Goal: Task Accomplishment & Management: Manage account settings

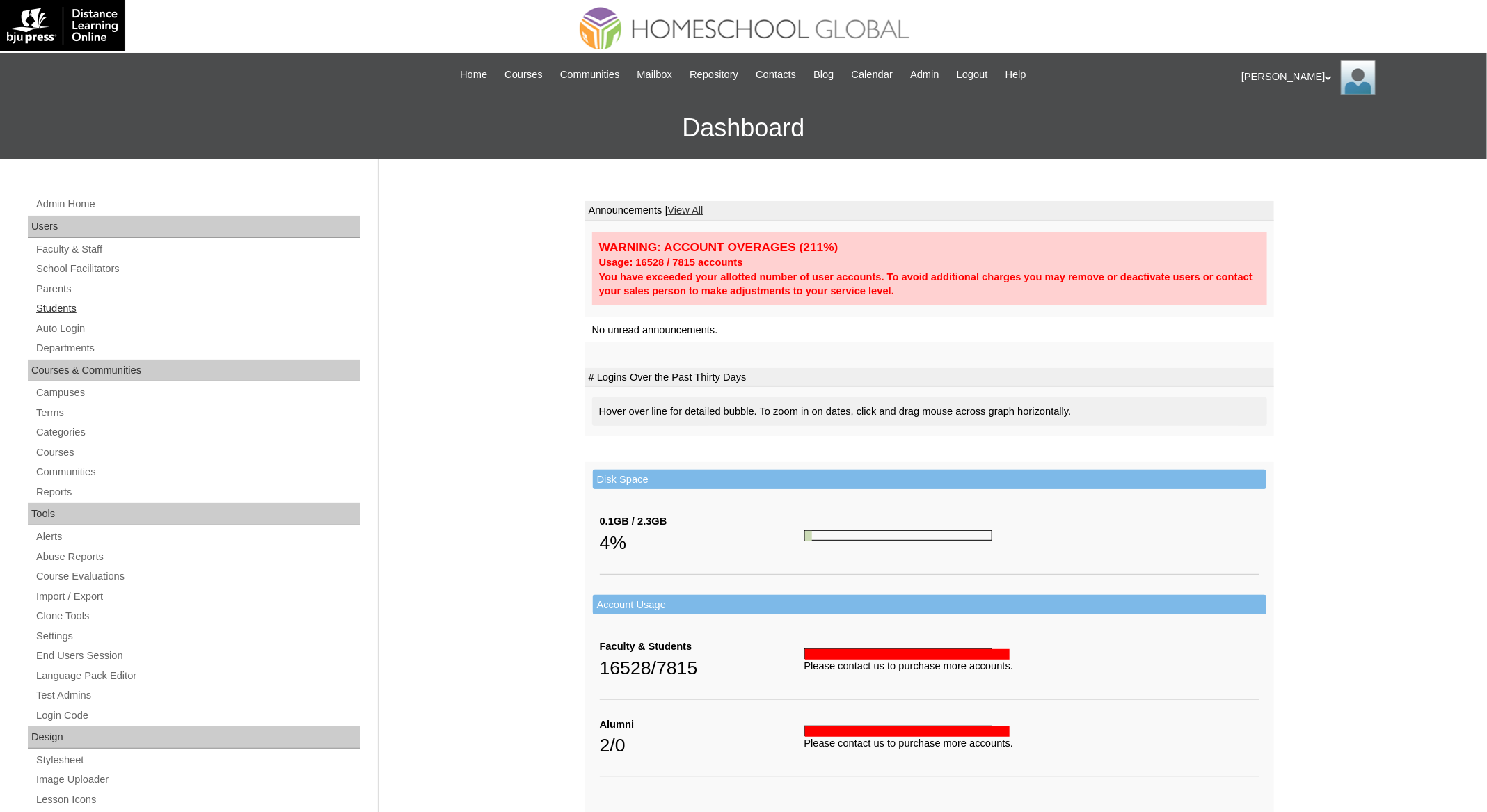
click at [78, 304] on link "Students" at bounding box center [197, 309] width 326 height 17
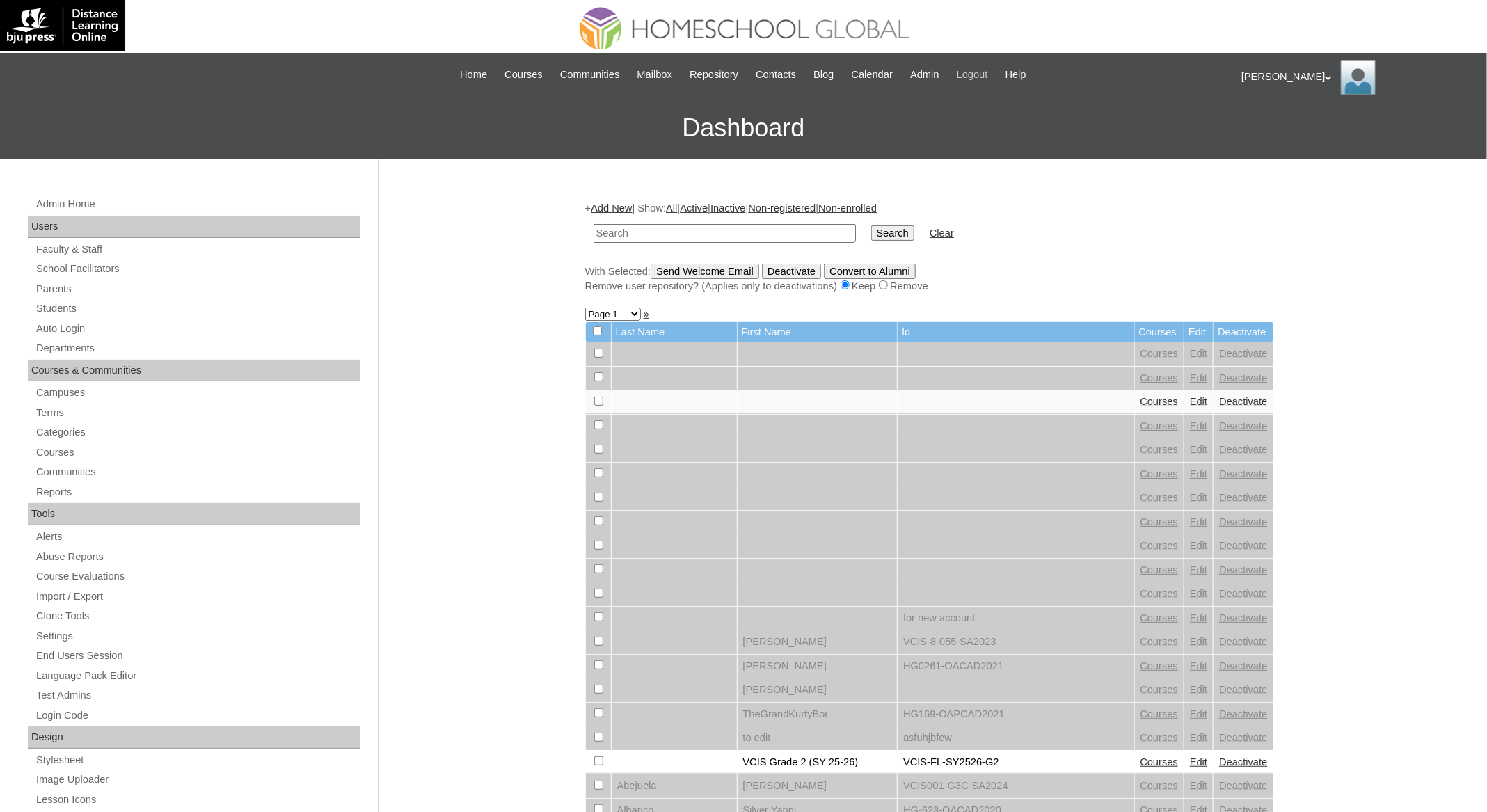
click at [989, 78] on span "Logout" at bounding box center [972, 75] width 31 height 16
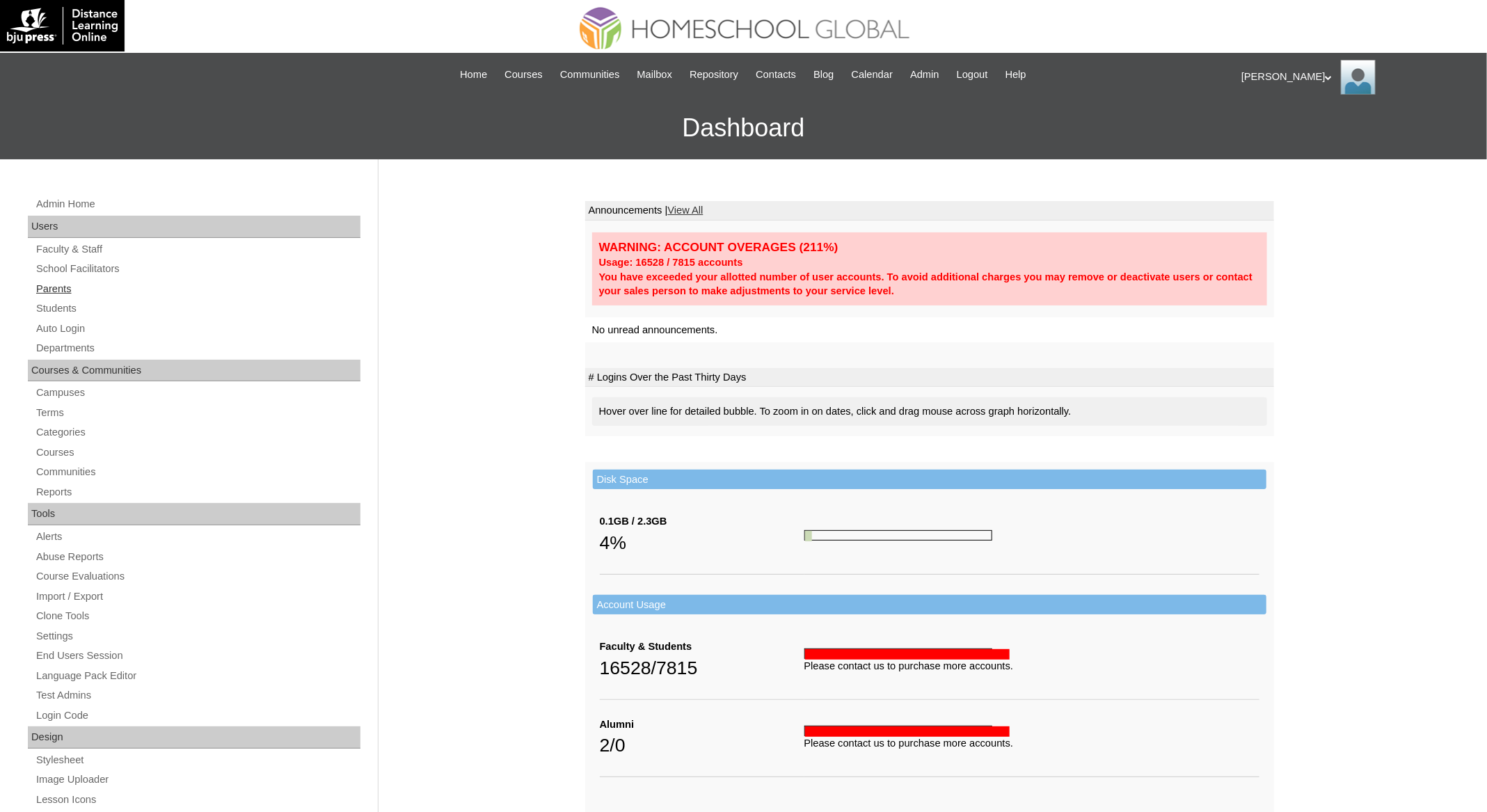
click at [57, 291] on link "Parents" at bounding box center [197, 289] width 326 height 17
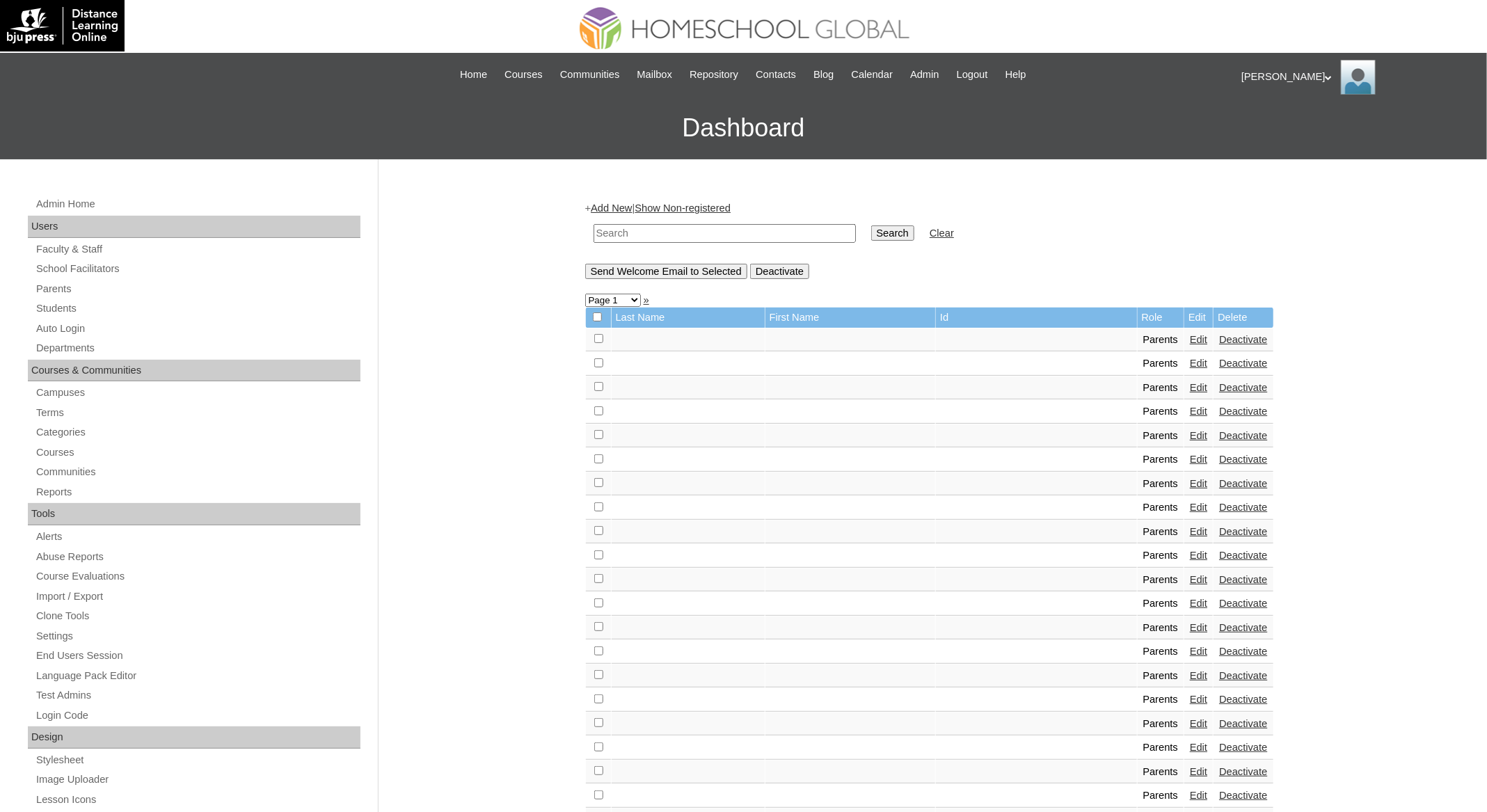
click at [699, 233] on input "text" at bounding box center [725, 233] width 262 height 19
paste input "MHP00590-TECHPH2021"
type input "MHP00590-TECHPH2021"
click at [872, 225] on input "Search" at bounding box center [893, 233] width 43 height 15
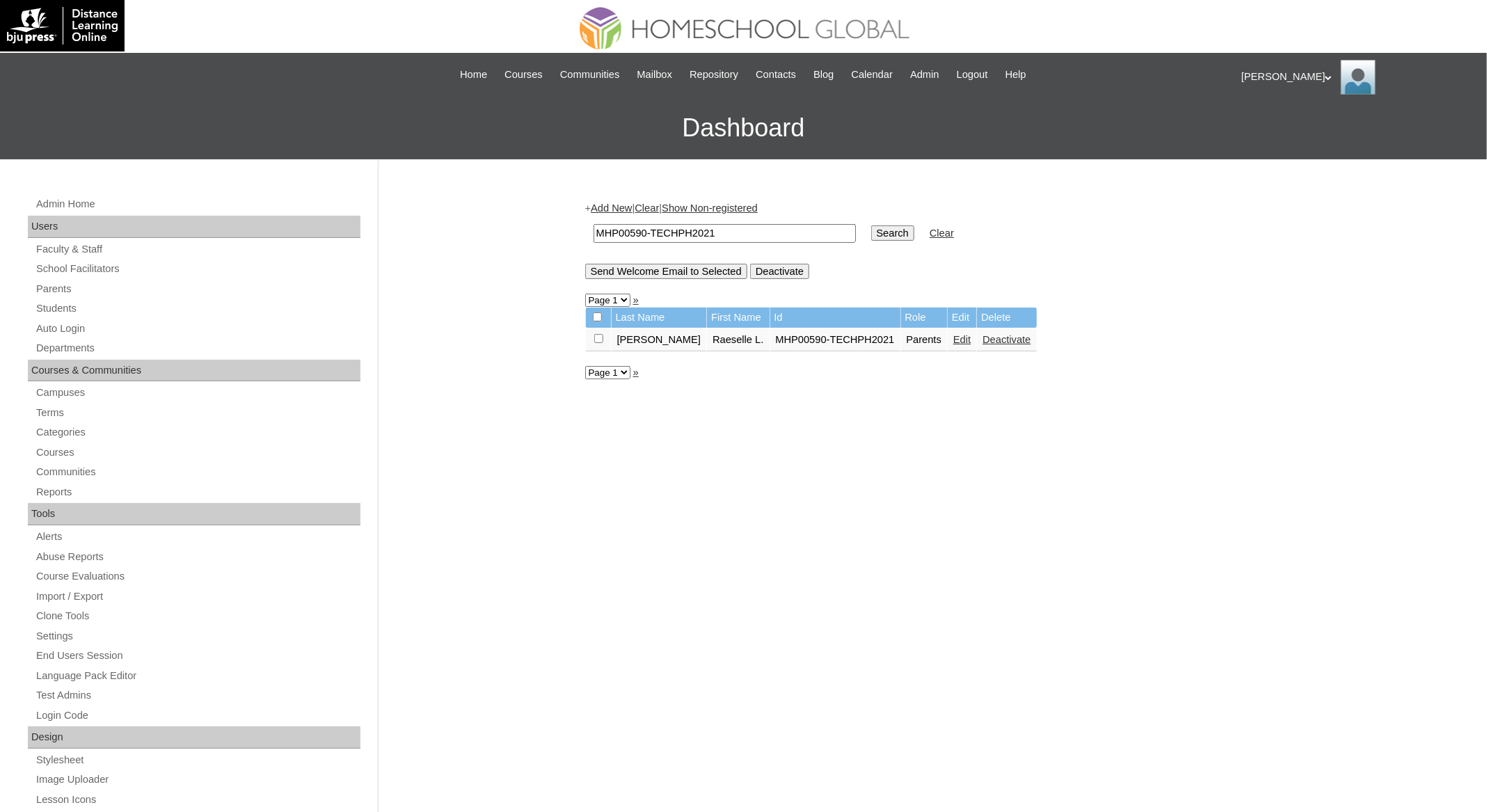
click at [954, 342] on link "Edit" at bounding box center [962, 339] width 17 height 11
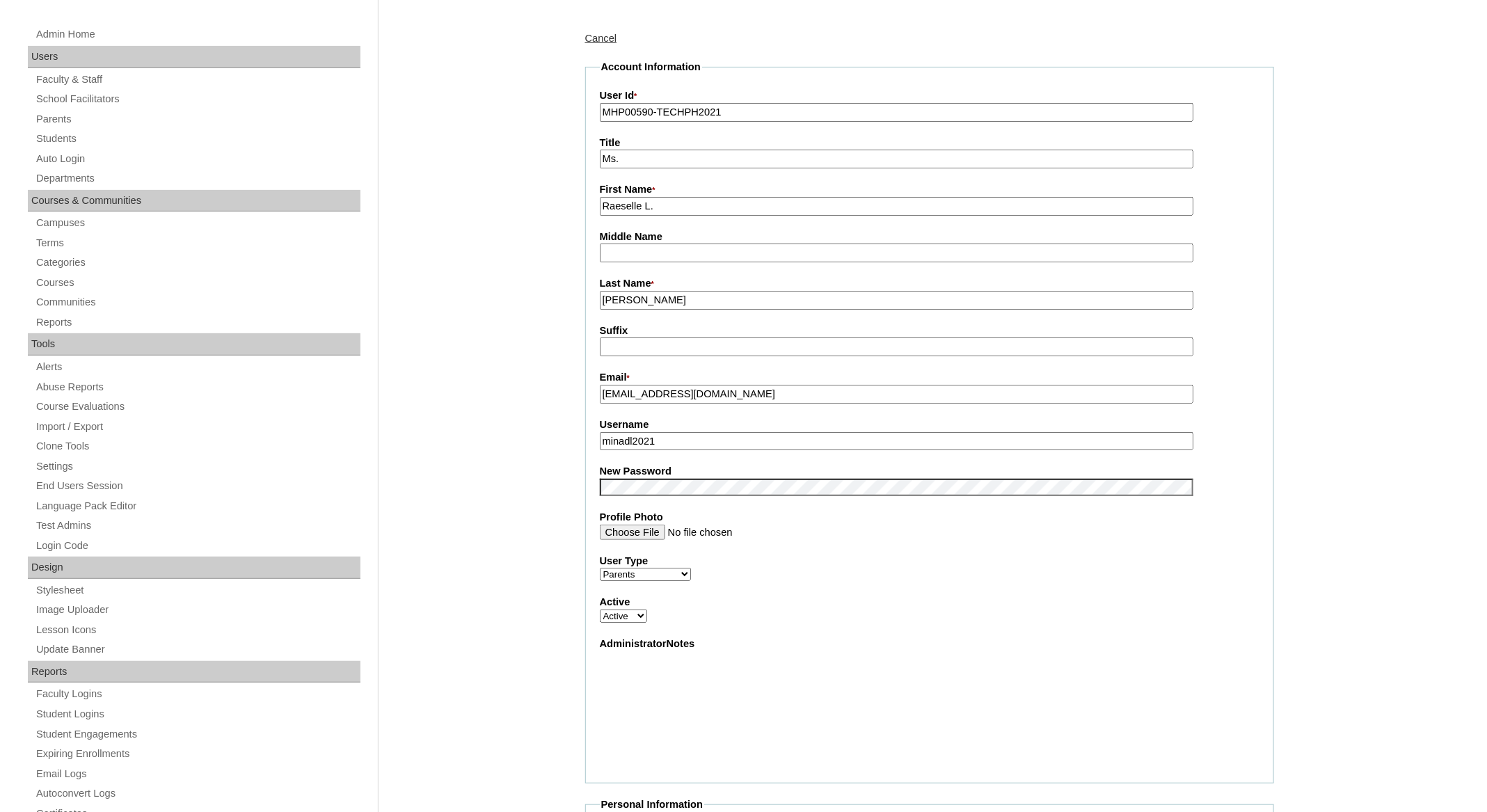
scroll to position [173, 0]
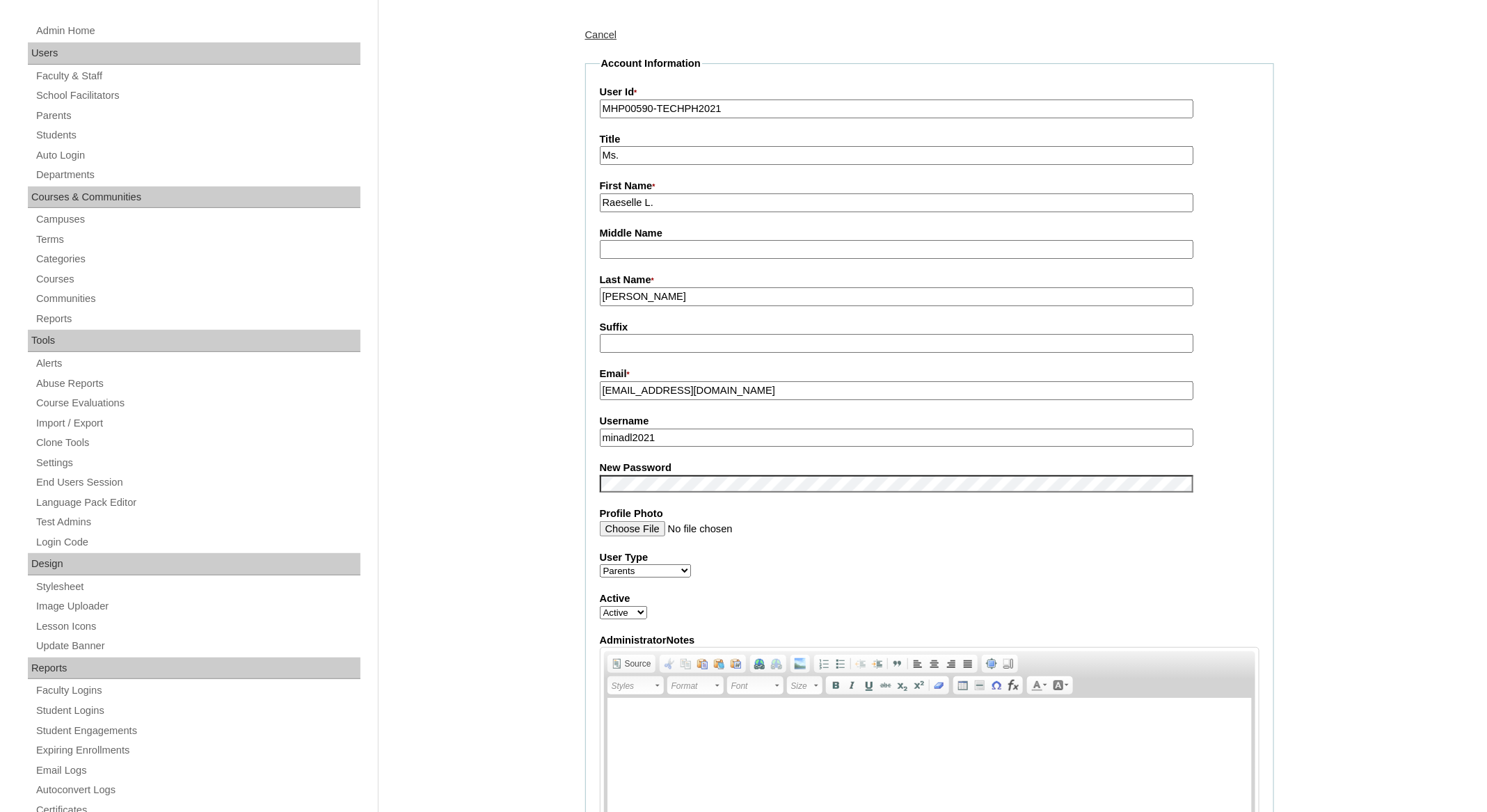
click at [625, 200] on input "Raeselle L." at bounding box center [897, 203] width 594 height 19
click at [472, 243] on div "Admin Home Users Faculty & Staff School Facilitators Parents Students Auto Logi…" at bounding box center [744, 810] width 1487 height 1649
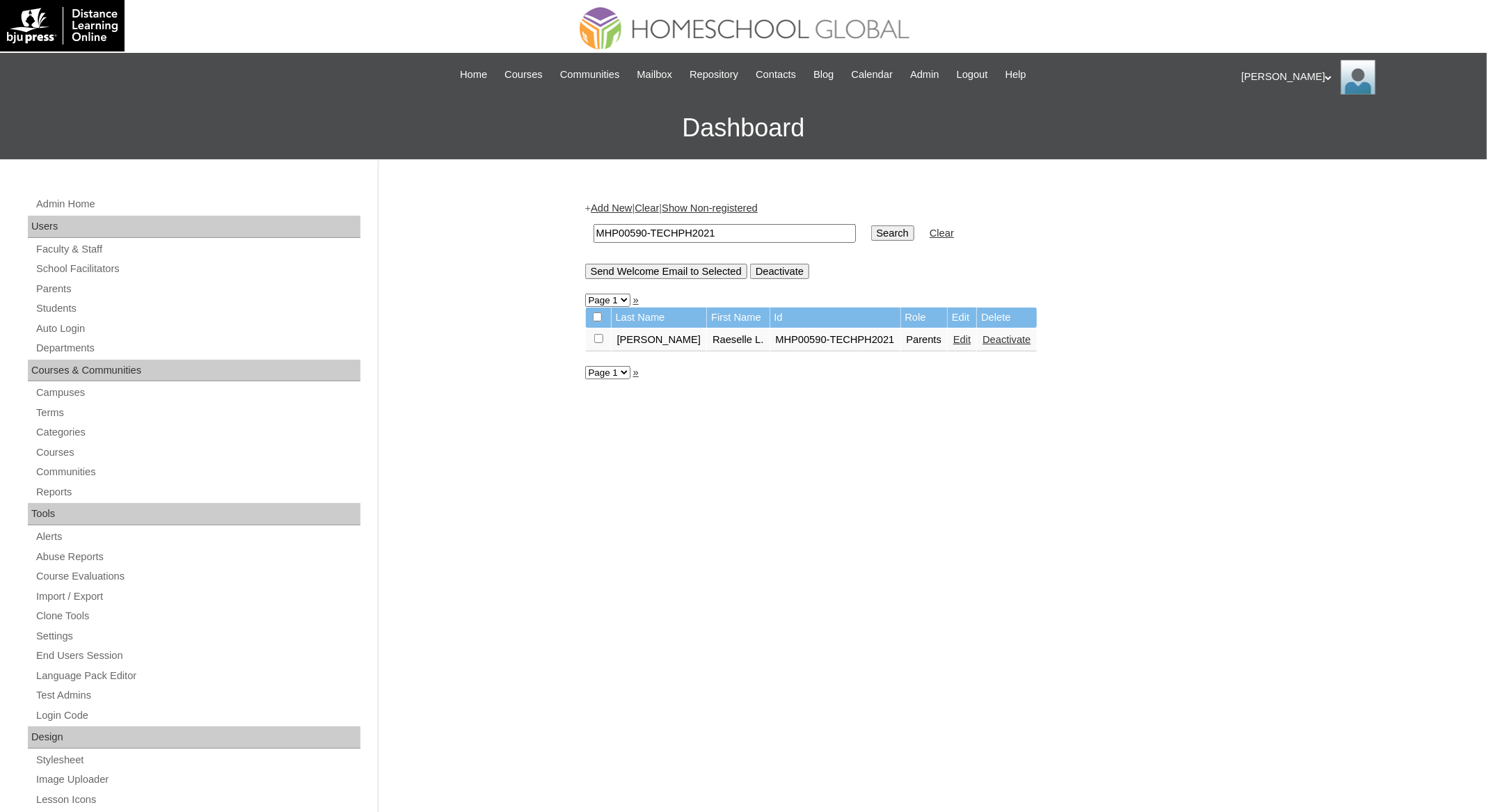
click at [735, 237] on input "MHP00590-TECHPH2021" at bounding box center [725, 233] width 262 height 19
paste input "Raeselle"
type input "Raeselle"
click at [872, 225] on input "Search" at bounding box center [893, 233] width 43 height 15
click at [954, 359] on link "Edit" at bounding box center [962, 363] width 17 height 11
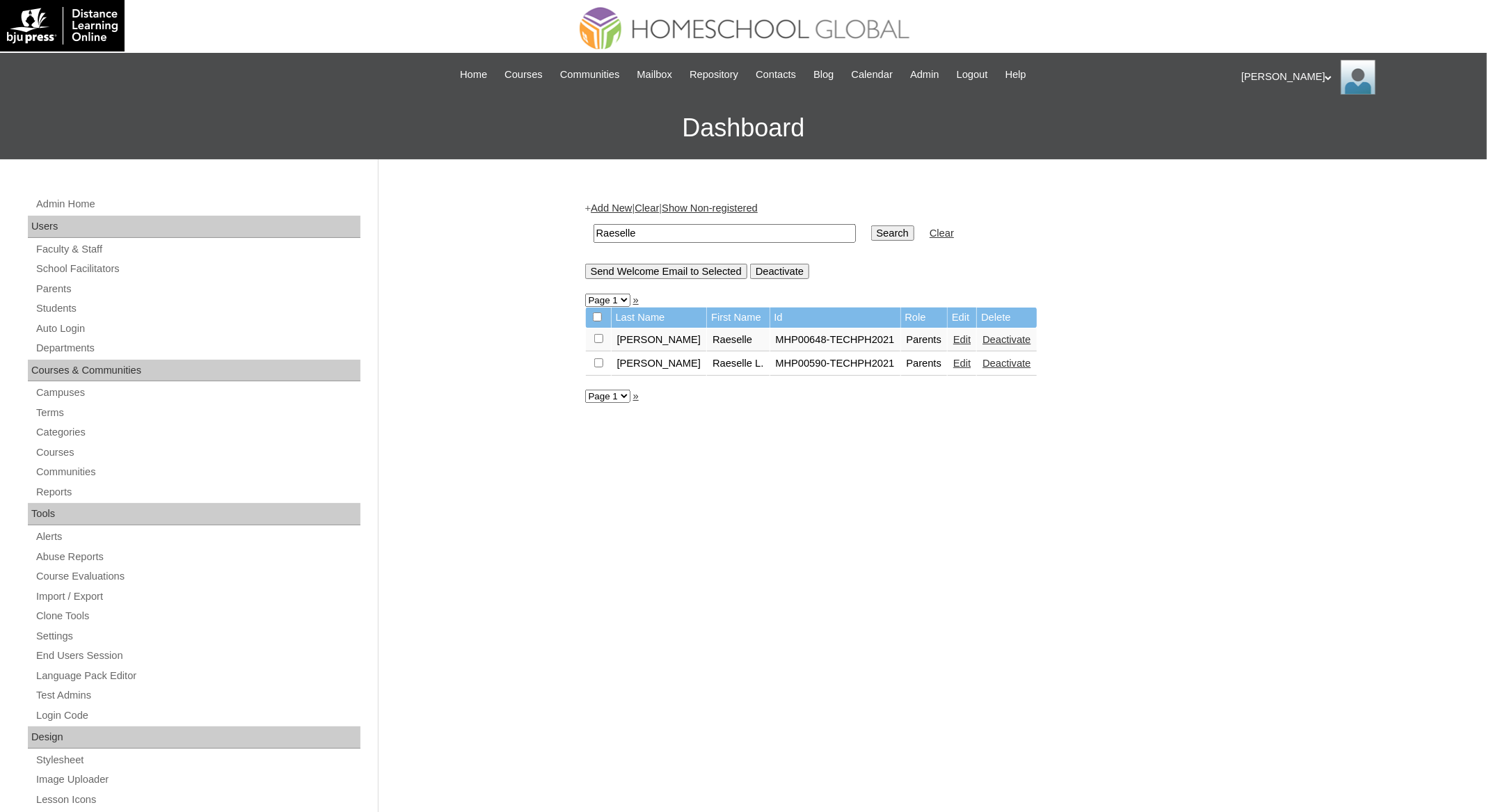
click at [953, 336] on link "Edit" at bounding box center [962, 339] width 17 height 11
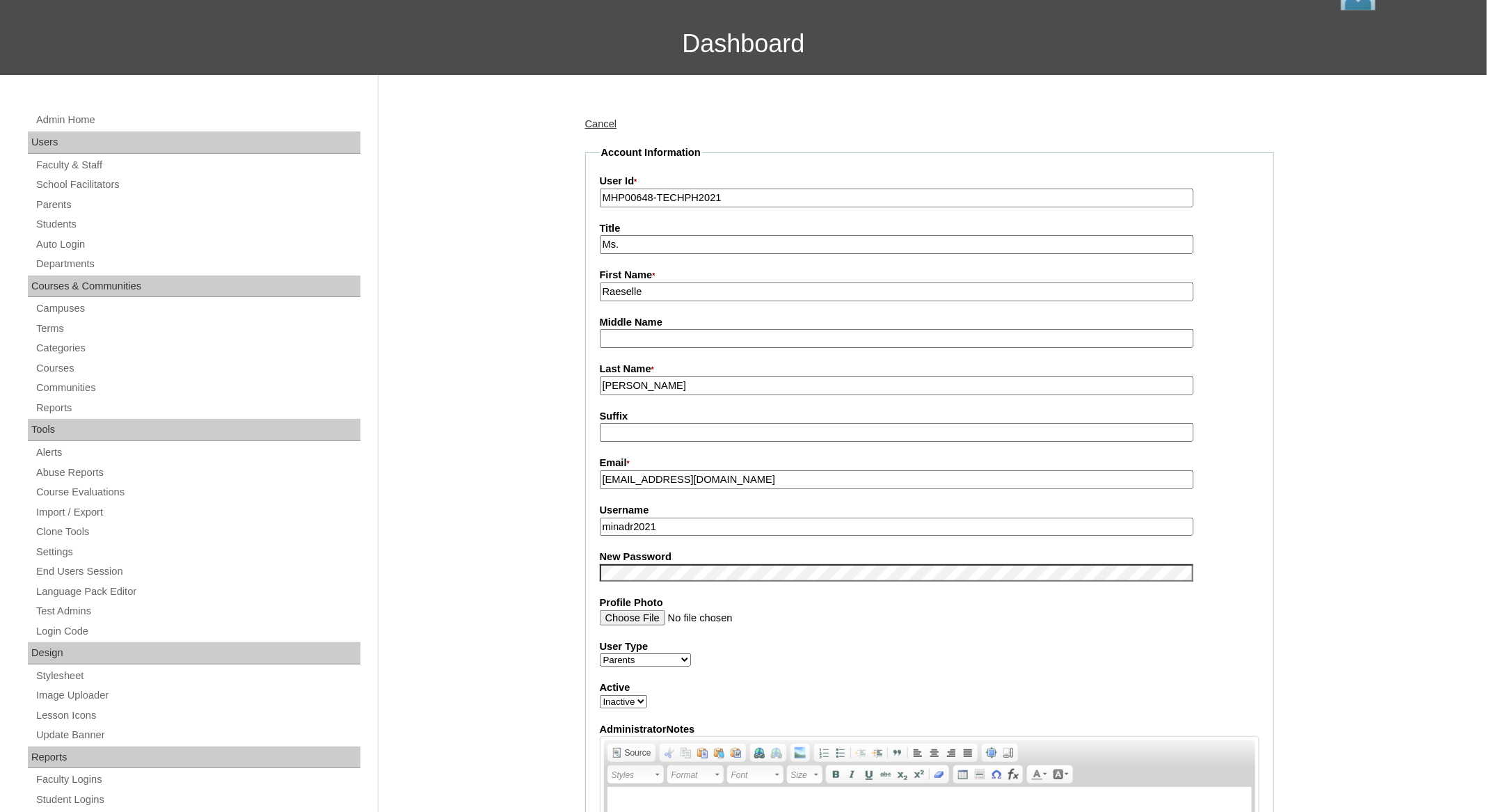
scroll to position [106, 0]
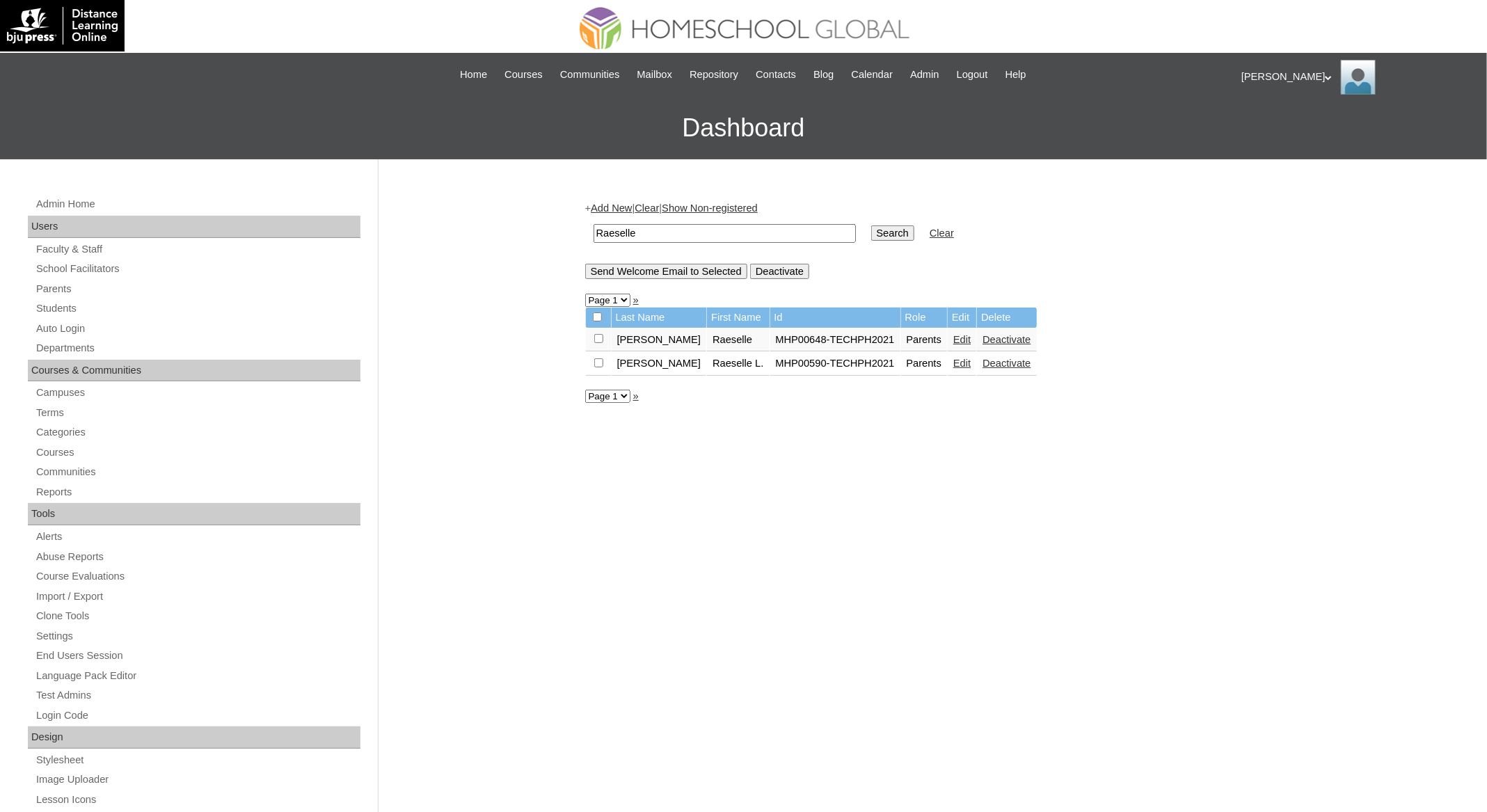
click at [953, 362] on link "Edit" at bounding box center [962, 363] width 17 height 11
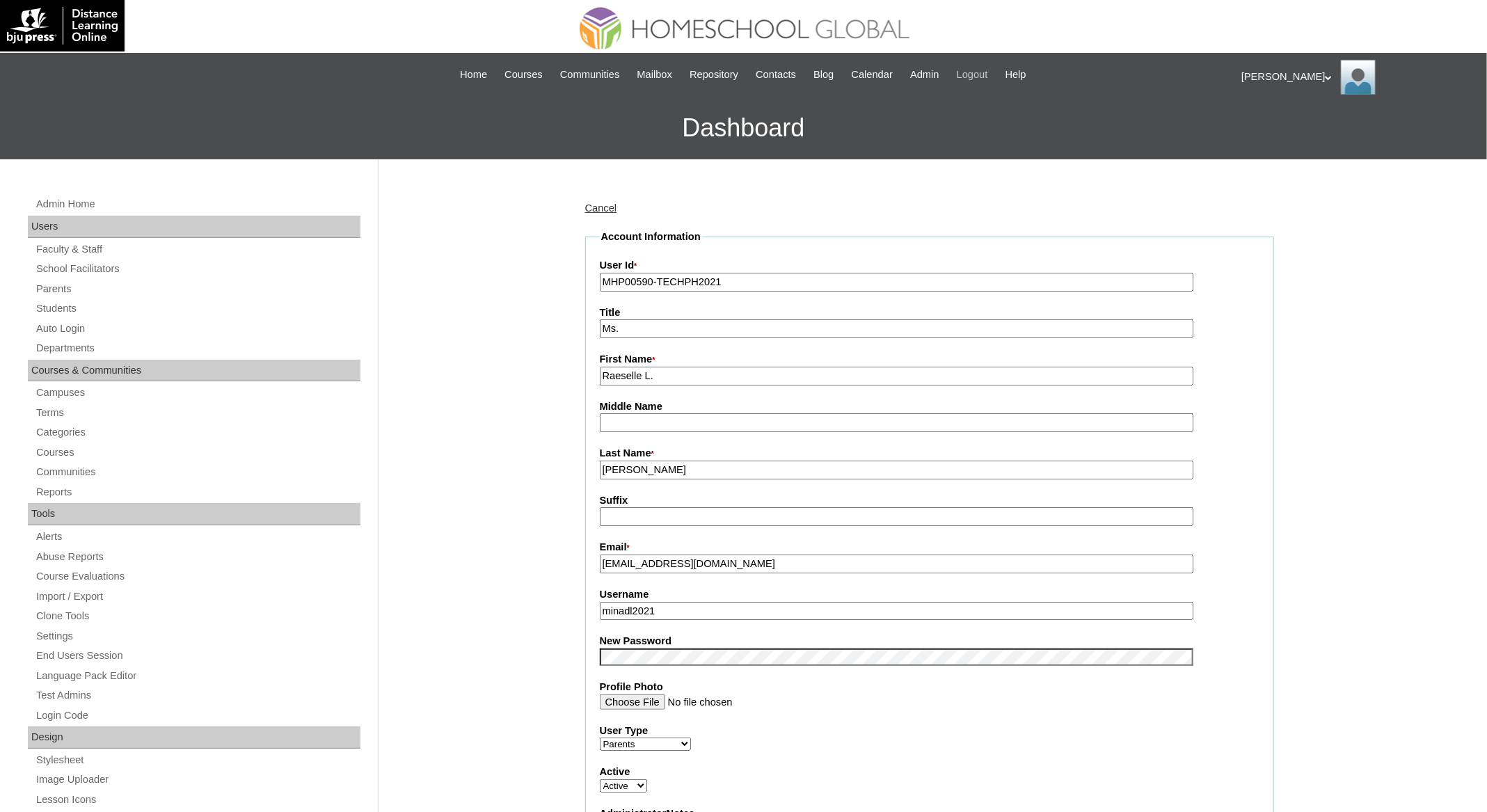
click at [989, 77] on span "Logout" at bounding box center [972, 75] width 31 height 16
